Goal: Information Seeking & Learning: Get advice/opinions

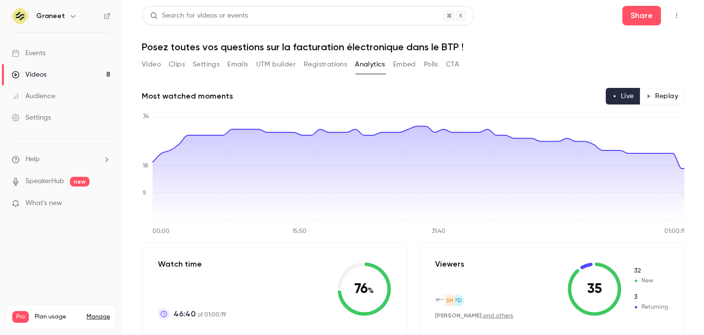
click at [243, 66] on button "Emails" at bounding box center [237, 65] width 21 height 16
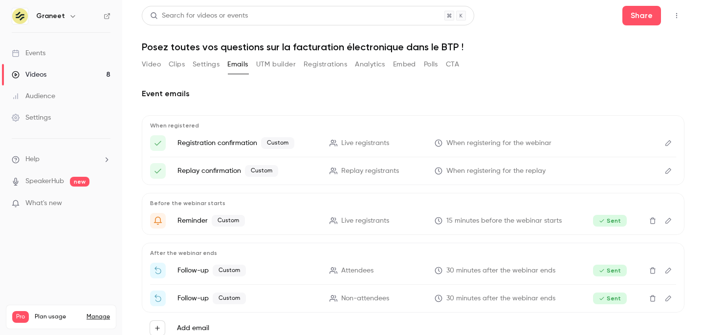
click at [330, 64] on button "Registrations" at bounding box center [326, 65] width 44 height 16
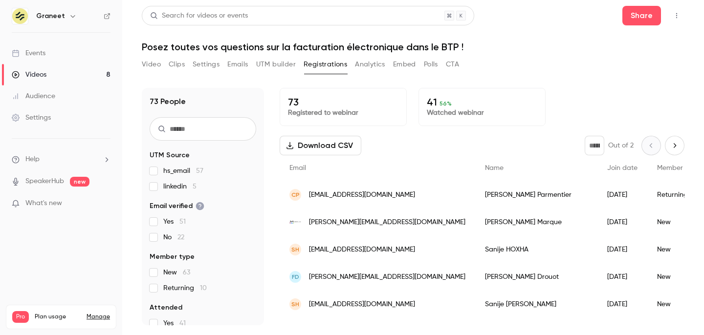
click at [378, 62] on button "Analytics" at bounding box center [370, 65] width 30 height 16
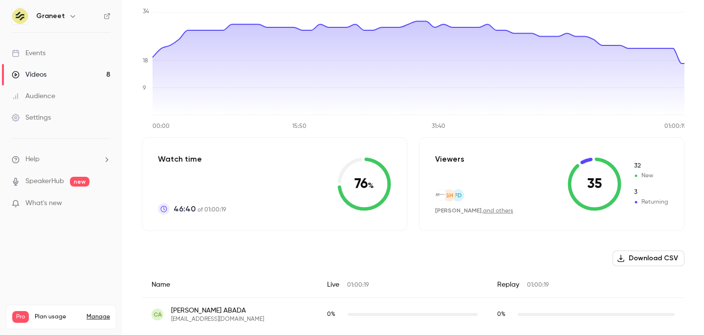
scroll to position [35, 0]
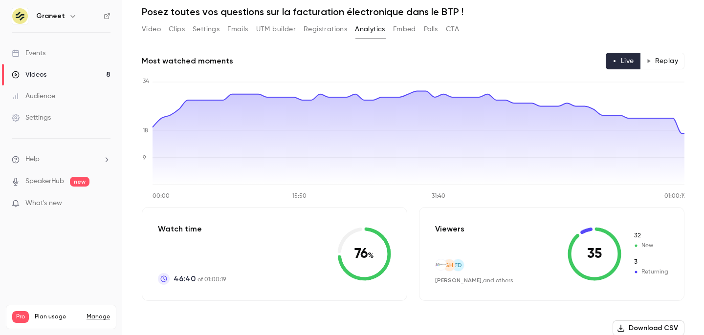
click at [655, 65] on button "Replay" at bounding box center [662, 61] width 44 height 17
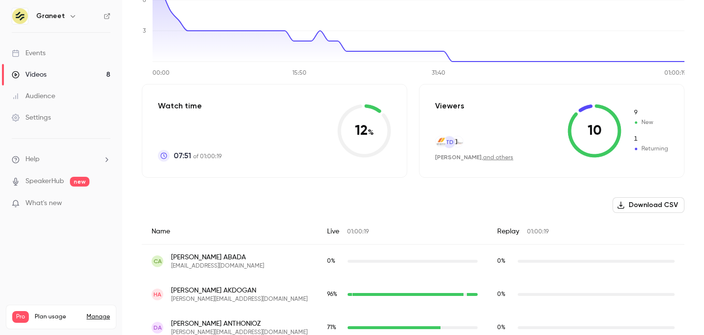
scroll to position [0, 0]
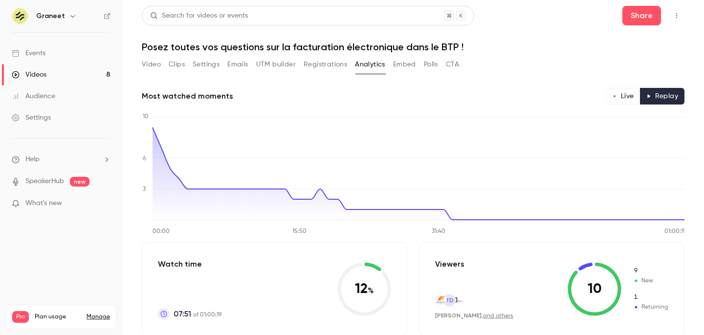
click at [411, 69] on button "Embed" at bounding box center [404, 65] width 23 height 16
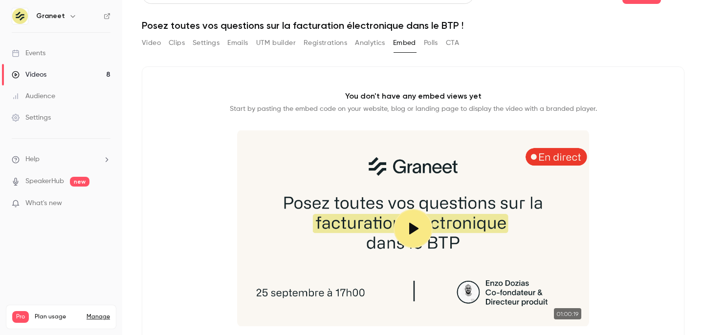
scroll to position [16, 0]
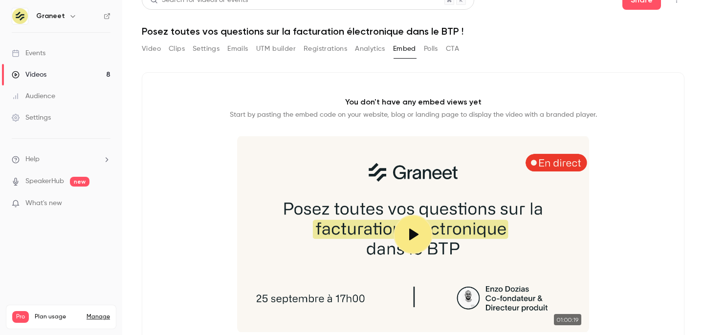
click at [434, 51] on button "Polls" at bounding box center [431, 49] width 14 height 16
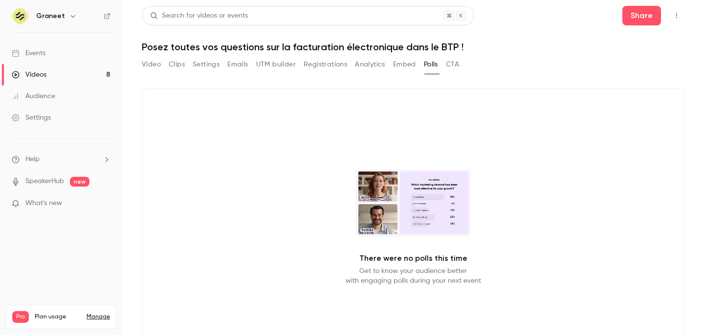
click at [449, 68] on button "CTA" at bounding box center [452, 65] width 13 height 16
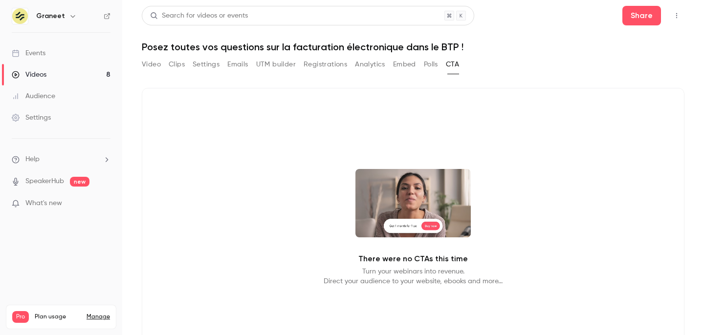
click at [429, 68] on button "Polls" at bounding box center [431, 65] width 14 height 16
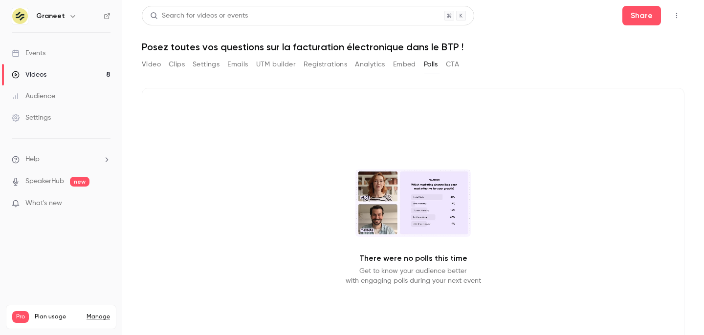
click at [412, 68] on button "Embed" at bounding box center [404, 65] width 23 height 16
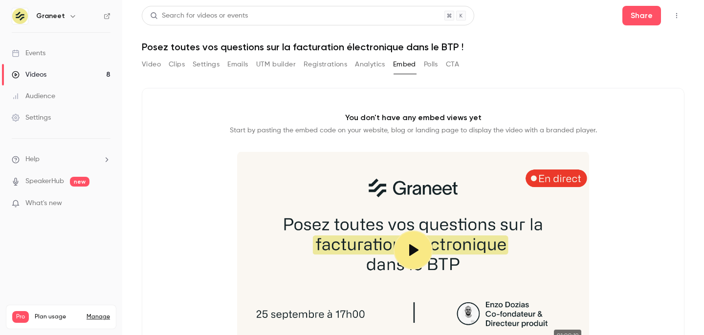
click at [373, 70] on button "Analytics" at bounding box center [370, 65] width 30 height 16
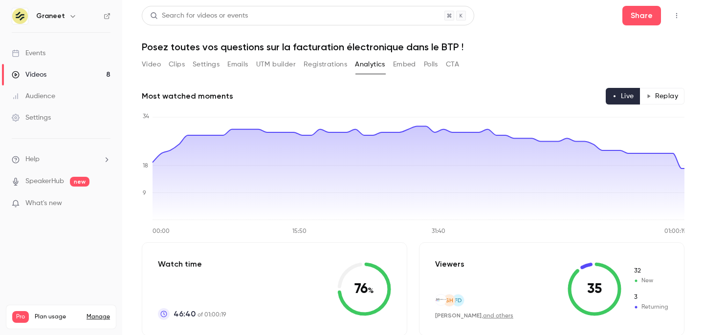
click at [332, 61] on button "Registrations" at bounding box center [326, 65] width 44 height 16
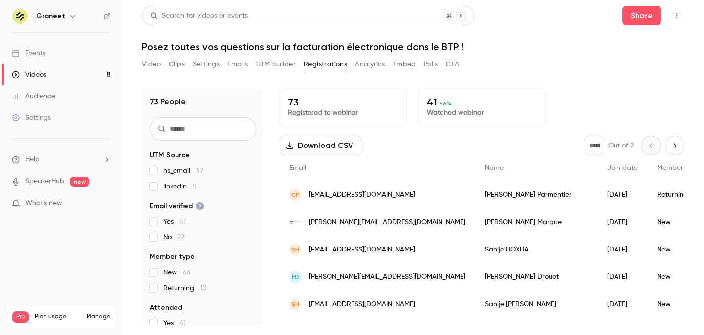
click at [282, 68] on button "UTM builder" at bounding box center [276, 65] width 40 height 16
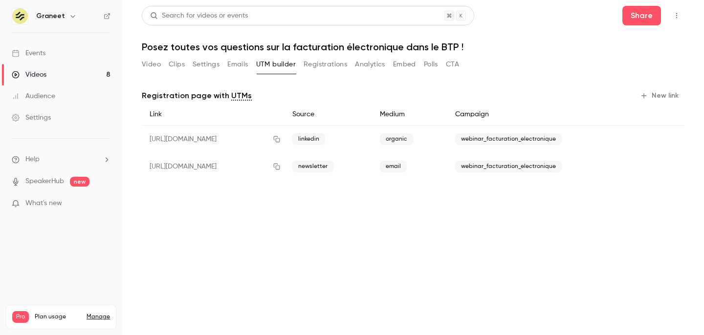
click at [236, 65] on button "Emails" at bounding box center [237, 65] width 21 height 16
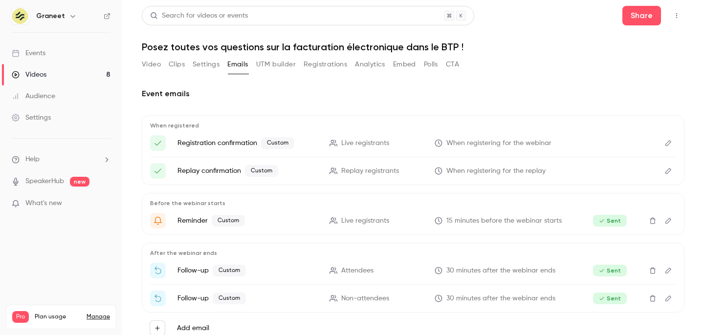
click at [218, 65] on button "Settings" at bounding box center [206, 65] width 27 height 16
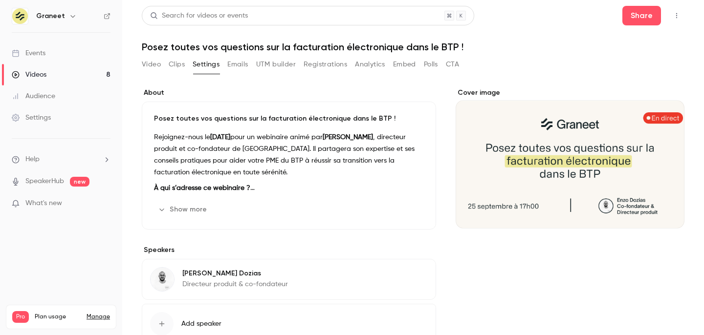
click at [179, 61] on button "Clips" at bounding box center [177, 65] width 16 height 16
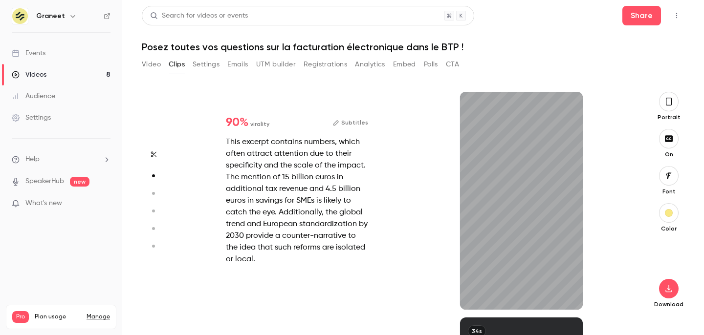
scroll to position [226, 0]
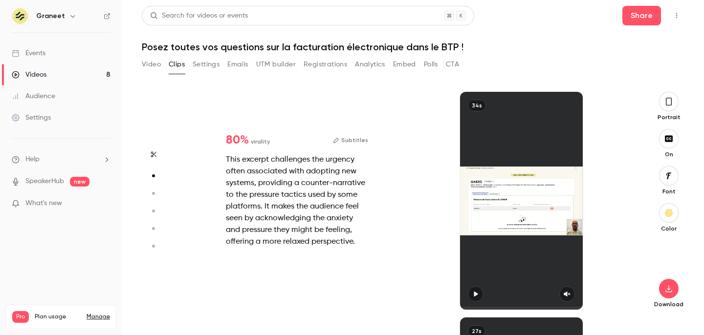
type input "*"
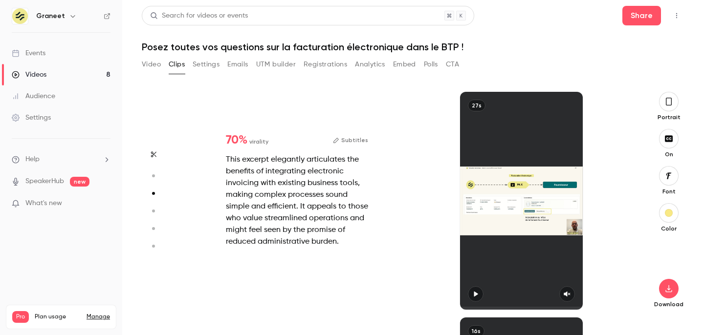
type input "*"
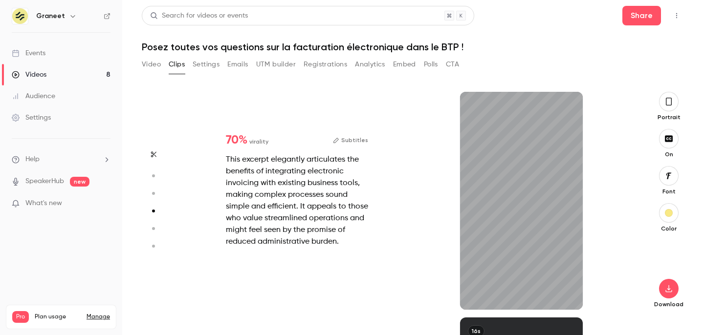
scroll to position [678, 0]
type input "*"
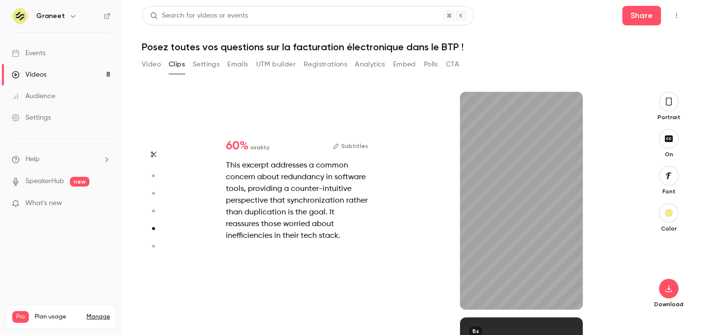
scroll to position [904, 0]
type input "****"
click at [154, 63] on button "Video" at bounding box center [151, 65] width 19 height 16
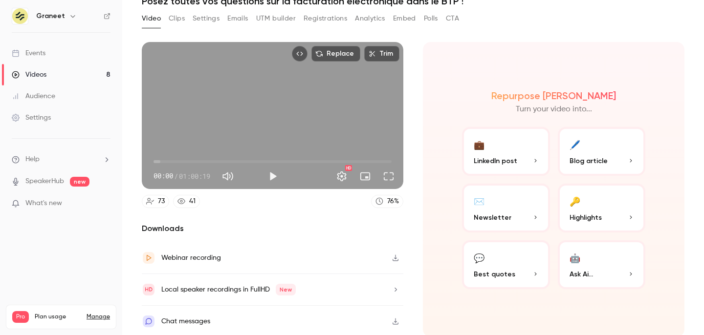
scroll to position [48, 0]
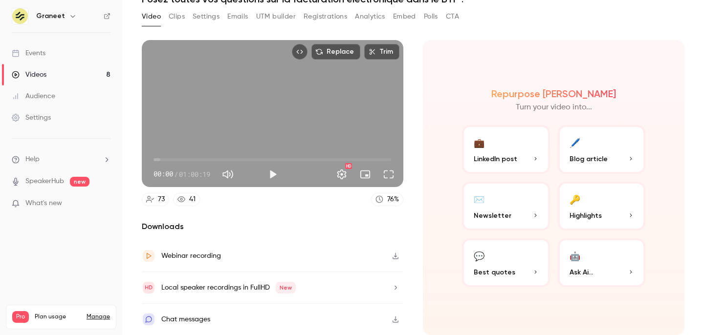
click at [396, 256] on icon "button" at bounding box center [396, 256] width 8 height 7
click at [592, 272] on span "Ask Ai..." at bounding box center [581, 272] width 23 height 10
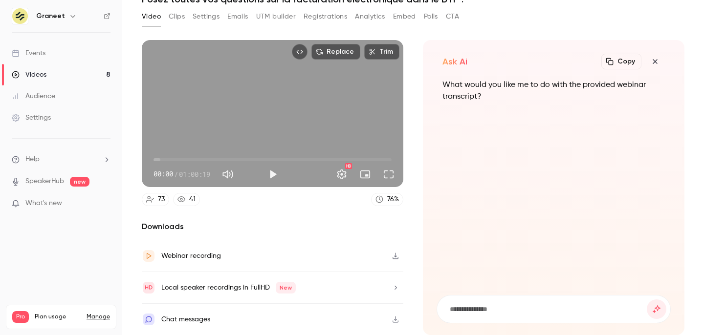
click at [472, 308] on input at bounding box center [548, 309] width 198 height 11
type input "**********"
click at [647, 300] on button "submit" at bounding box center [657, 310] width 20 height 20
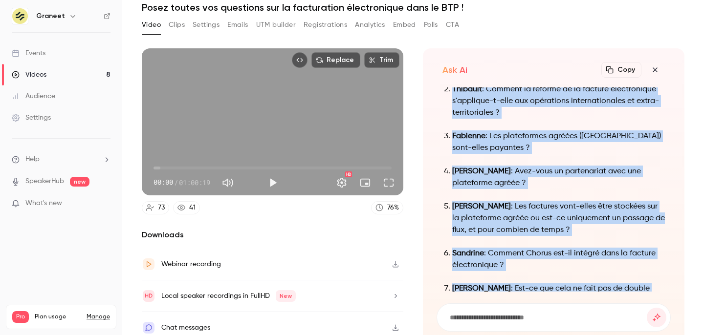
scroll to position [0, 0]
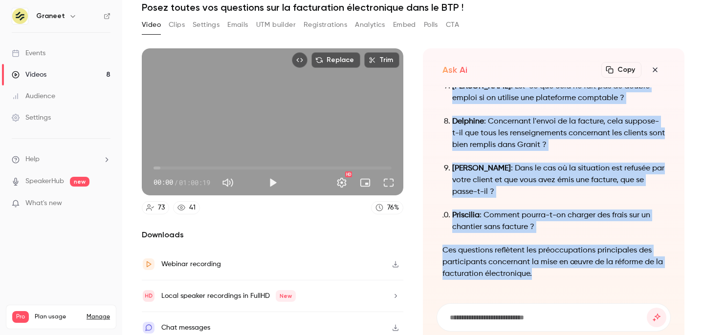
drag, startPoint x: 443, startPoint y: 127, endPoint x: 555, endPoint y: 227, distance: 151.0
click at [555, 227] on ol "Lucie : Pour les personnes qui réalisent des facturations avec une exonération …" at bounding box center [554, 33] width 222 height 399
copy ol "Lorem : Ipsu dol sitametco adi elitseddo eiu temporincidi utla etd magnaaliqua …"
